Goal: Information Seeking & Learning: Find specific fact

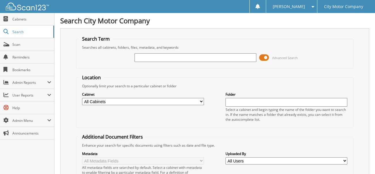
click at [172, 55] on input "text" at bounding box center [196, 57] width 122 height 9
type input "2500906"
drag, startPoint x: 156, startPoint y: 56, endPoint x: 114, endPoint y: 57, distance: 42.1
click at [114, 57] on div "2500906 Advanced Search" at bounding box center [215, 58] width 272 height 16
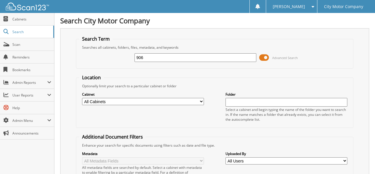
type input "906"
click at [223, 59] on input "906" at bounding box center [196, 57] width 122 height 9
click at [222, 59] on input "906" at bounding box center [196, 57] width 122 height 9
click at [223, 59] on input "906" at bounding box center [196, 57] width 122 height 9
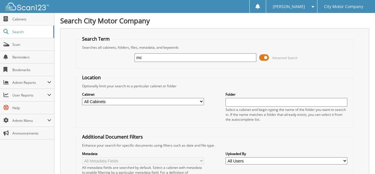
type input "m"
type input "[PERSON_NAME]"
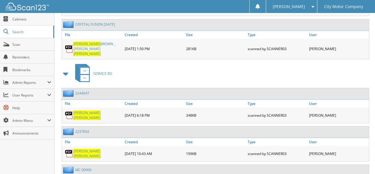
scroll to position [494, 0]
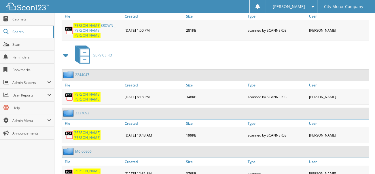
click at [96, 174] on span "[PERSON_NAME]" at bounding box center [87, 176] width 27 height 5
click at [96, 174] on span "MCDANIEL" at bounding box center [87, 176] width 27 height 5
click at [89, 148] on div "MC 00906" at bounding box center [77, 151] width 30 height 7
drag, startPoint x: 89, startPoint y: 131, endPoint x: 83, endPoint y: 150, distance: 20.2
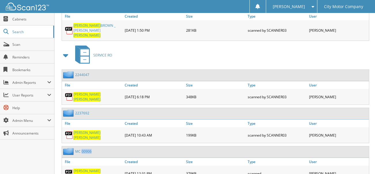
click at [83, 169] on span "ALETHEA" at bounding box center [87, 171] width 27 height 5
click at [83, 169] on span "[PERSON_NAME]" at bounding box center [87, 171] width 27 height 5
click at [314, 8] on span at bounding box center [311, 7] width 5 height 4
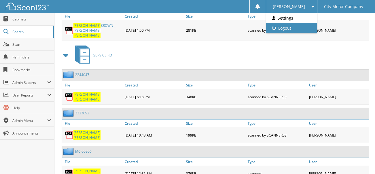
click at [305, 26] on link "Logout" at bounding box center [291, 28] width 51 height 10
